Goal: Information Seeking & Learning: Learn about a topic

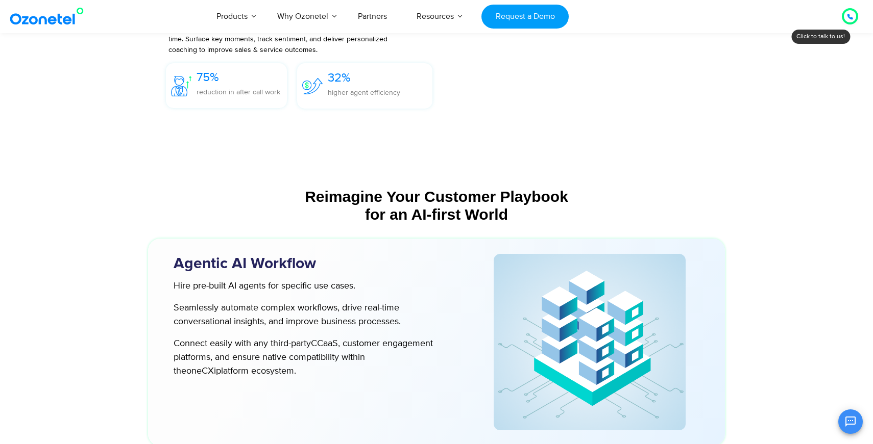
scroll to position [2536, 0]
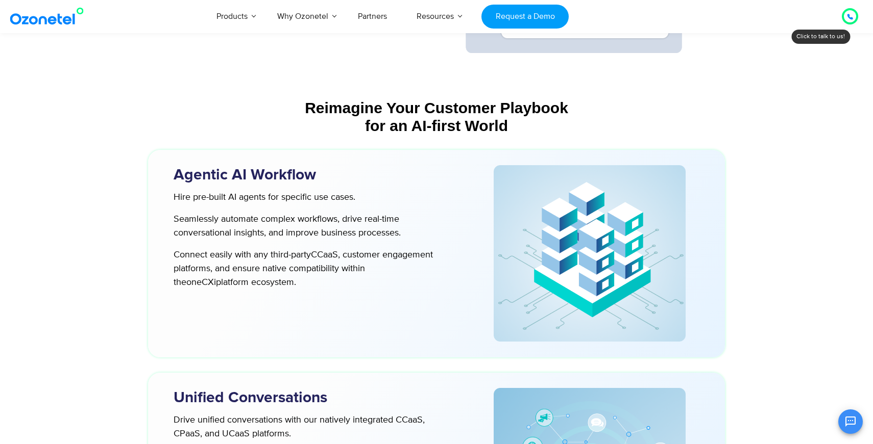
click at [848, 15] on icon at bounding box center [849, 16] width 5 height 5
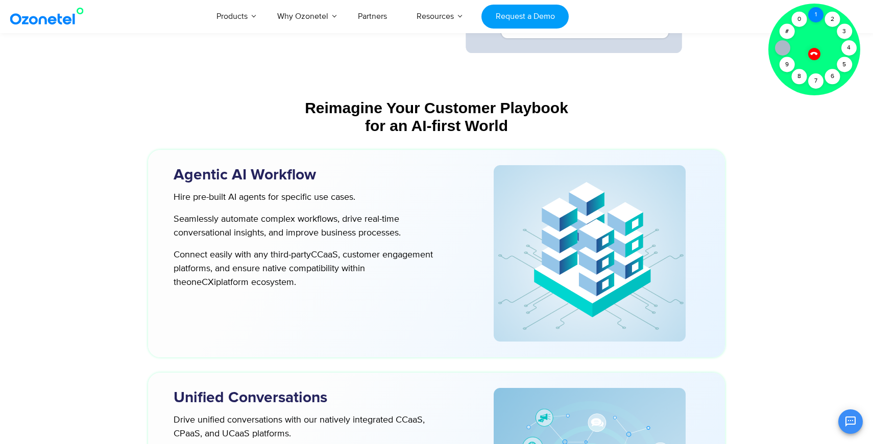
click at [817, 14] on div "1" at bounding box center [815, 14] width 15 height 15
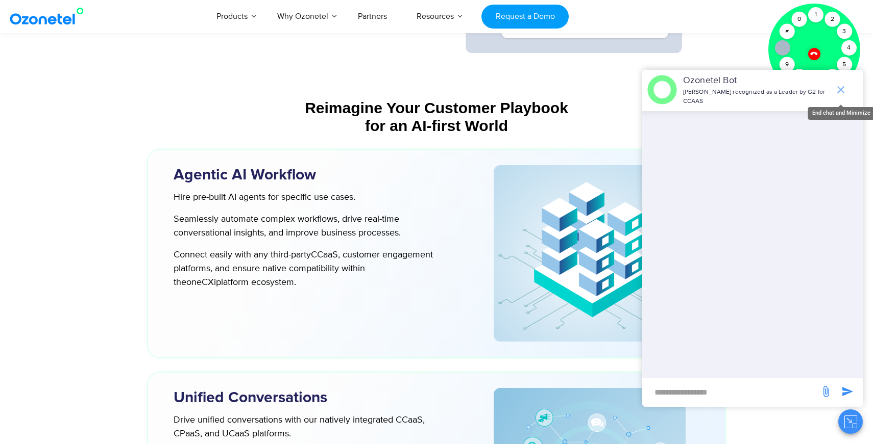
click at [839, 90] on icon "end chat or minimize" at bounding box center [840, 89] width 7 height 7
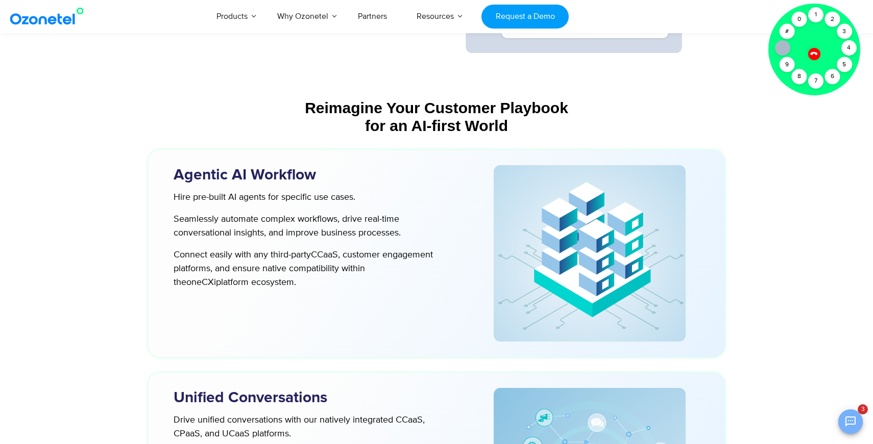
click at [842, 420] on button "Open chat" at bounding box center [850, 422] width 24 height 24
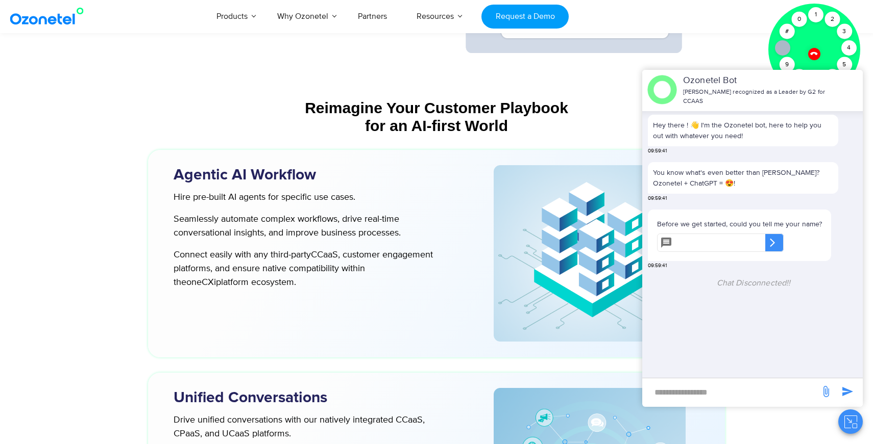
click at [781, 245] on div "​" at bounding box center [774, 243] width 18 height 18
click at [854, 418] on icon "Close chat" at bounding box center [850, 422] width 13 height 13
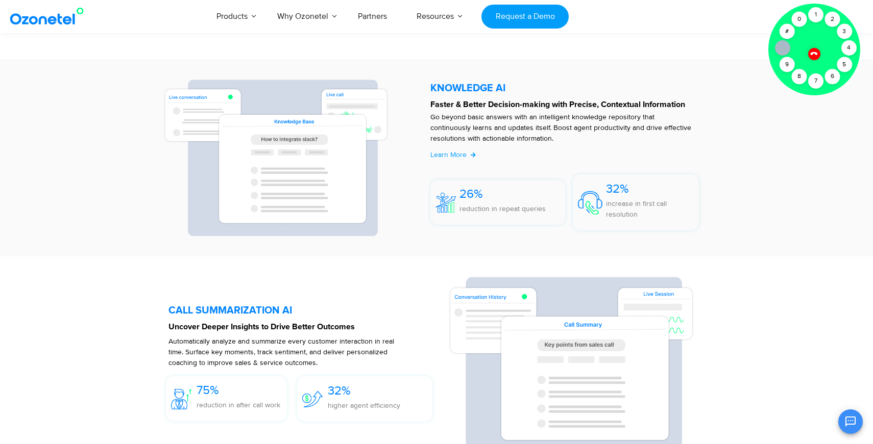
scroll to position [2124, 0]
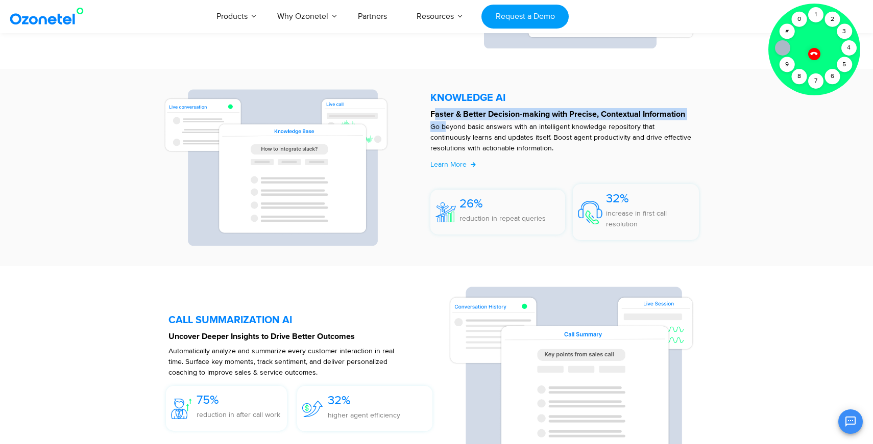
drag, startPoint x: 433, startPoint y: 119, endPoint x: 445, endPoint y: 131, distance: 17.0
click at [445, 131] on div "KNOWLEDGE AI​​ Faster & Better Decision-making with Precise, Contextual Informa…" at bounding box center [569, 167] width 289 height 157
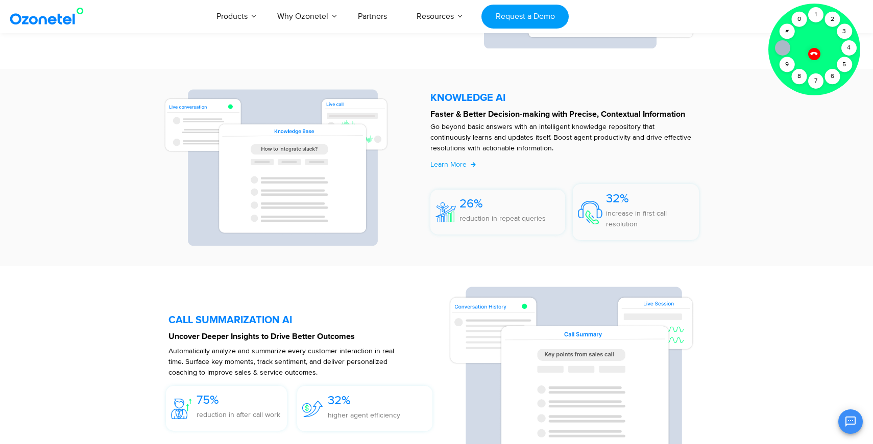
click at [513, 154] on p "Go beyond basic answers with an intelligent knowledge repository that continuou…" at bounding box center [562, 137] width 264 height 32
click at [814, 55] on icon at bounding box center [813, 53] width 9 height 9
